Goal: Task Accomplishment & Management: Complete application form

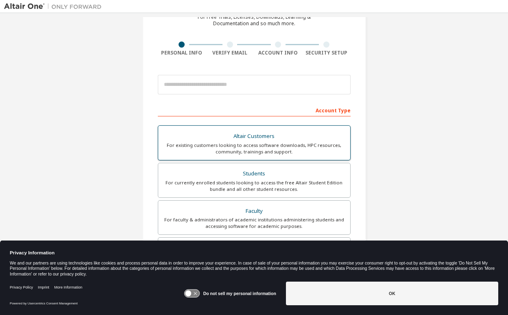
scroll to position [48, 0]
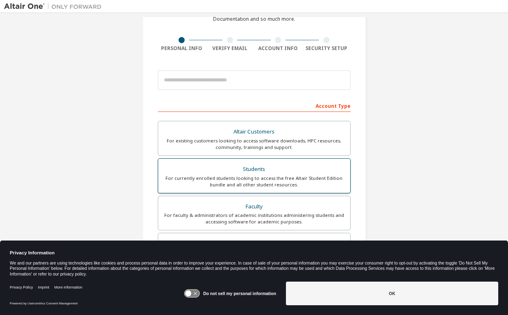
click at [238, 176] on div "For currently enrolled students looking to access the free Altair Student Editi…" at bounding box center [254, 181] width 182 height 13
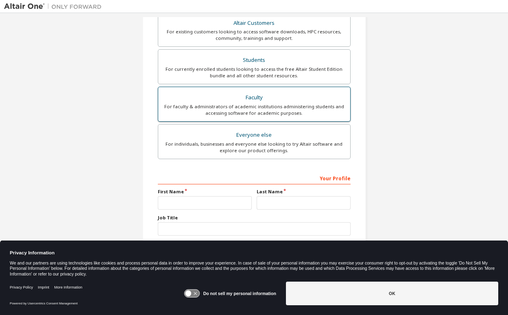
scroll to position [182, 0]
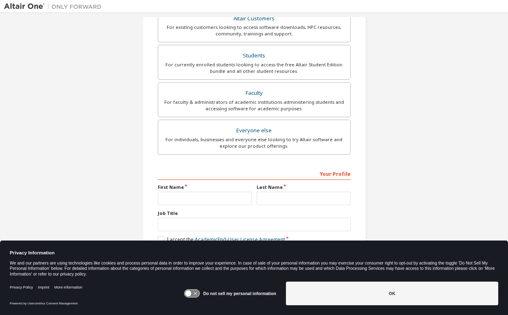
click at [194, 207] on div "Your Profile First Name Last Name Job Title Please provide State/Province to he…" at bounding box center [254, 219] width 193 height 105
click at [194, 201] on input "text" at bounding box center [205, 198] width 94 height 13
click at [191, 292] on icon at bounding box center [188, 294] width 6 height 6
click at [195, 291] on icon at bounding box center [191, 294] width 15 height 8
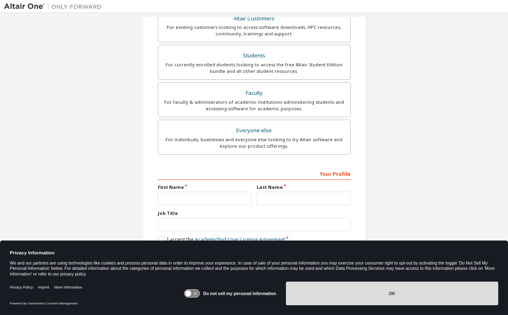
click at [332, 293] on button "OK" at bounding box center [392, 294] width 212 height 24
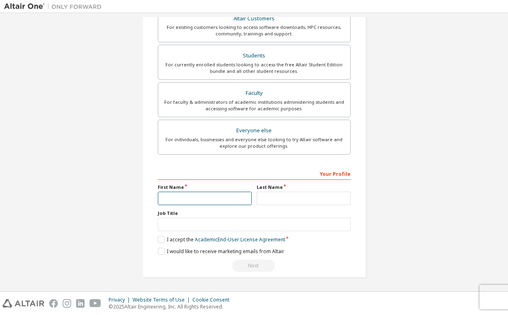
click at [200, 197] on input "text" at bounding box center [205, 198] width 94 height 13
type input "******"
click at [277, 201] on input "text" at bounding box center [304, 198] width 94 height 13
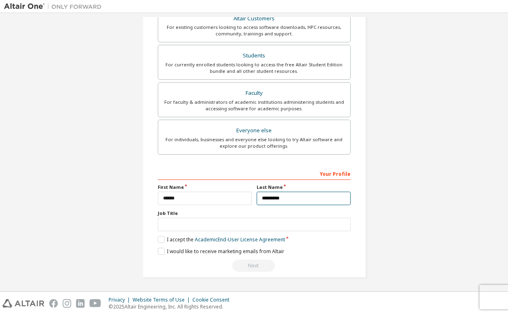
type input "*********"
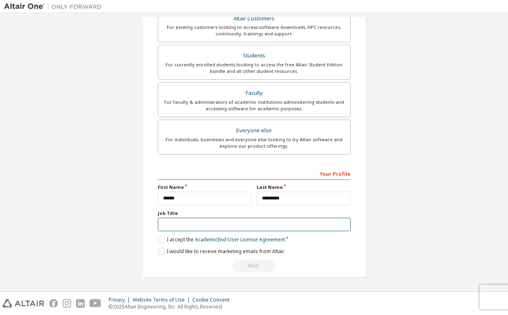
click at [234, 225] on input "text" at bounding box center [254, 224] width 193 height 13
type input "*******"
click at [152, 240] on div "Create an Altair One Account For Free Trials, Licenses, Downloads, Learning & D…" at bounding box center [254, 61] width 224 height 433
click at [158, 240] on label "I accept the Academic End-User License Agreement" at bounding box center [221, 239] width 127 height 7
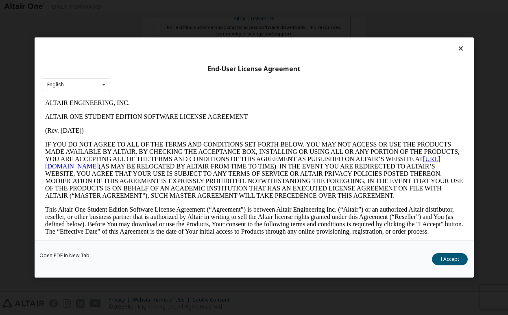
scroll to position [0, 0]
click at [460, 50] on icon at bounding box center [461, 48] width 9 height 7
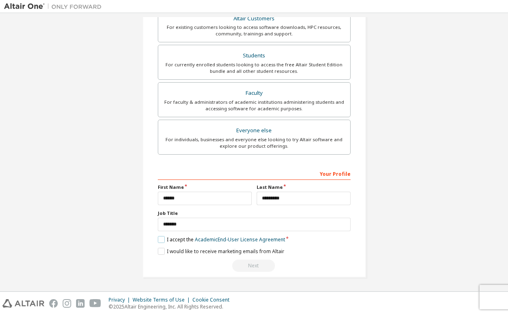
click at [161, 240] on label "I accept the Academic End-User License Agreement" at bounding box center [221, 239] width 127 height 7
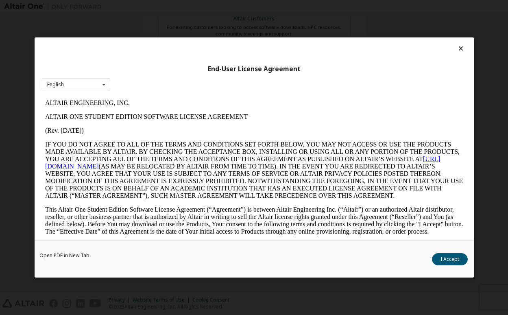
click at [457, 49] on icon at bounding box center [461, 48] width 9 height 7
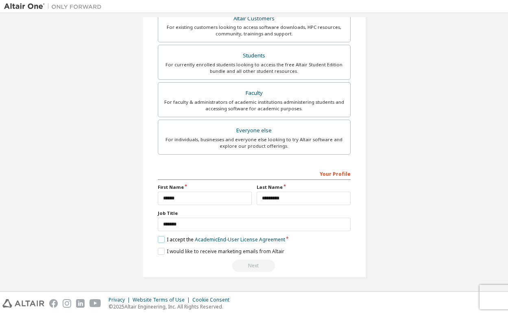
click at [162, 238] on label "I accept the Academic End-User License Agreement" at bounding box center [221, 239] width 127 height 7
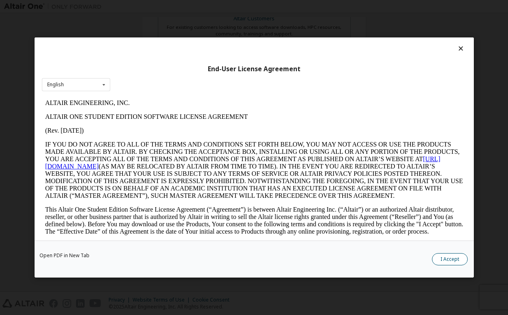
click at [444, 256] on button "I Accept" at bounding box center [450, 259] width 36 height 12
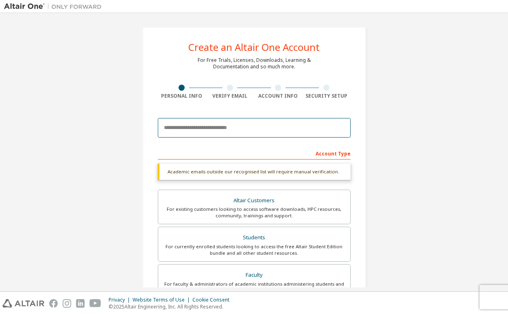
click at [260, 126] on input "email" at bounding box center [254, 128] width 193 height 20
type input "**********"
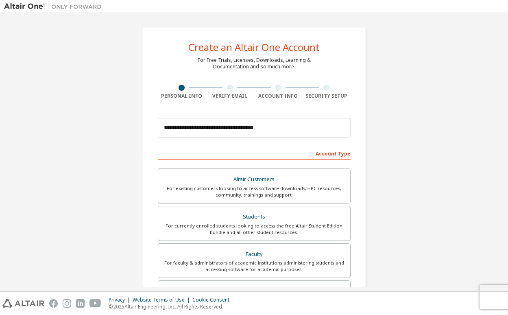
click at [407, 118] on div "**********" at bounding box center [254, 232] width 500 height 431
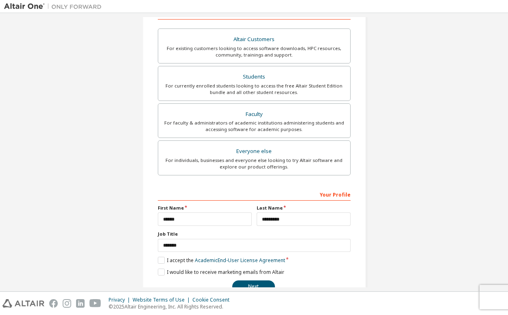
scroll to position [161, 0]
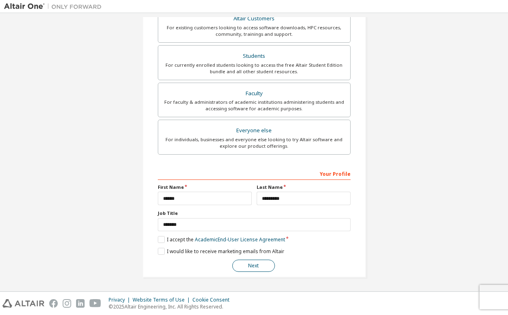
click at [249, 267] on button "Next" at bounding box center [253, 266] width 43 height 12
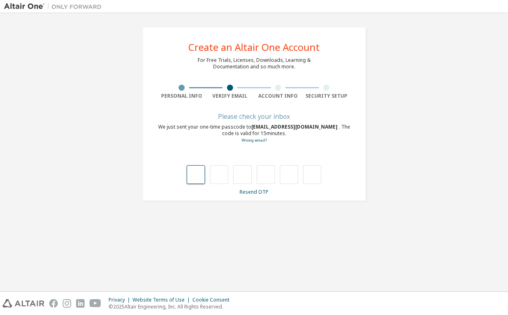
type input "*"
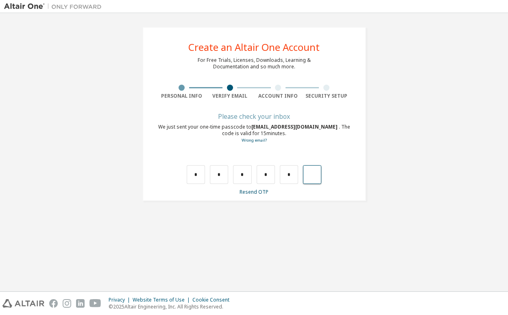
type input "*"
